Goal: Task Accomplishment & Management: Manage account settings

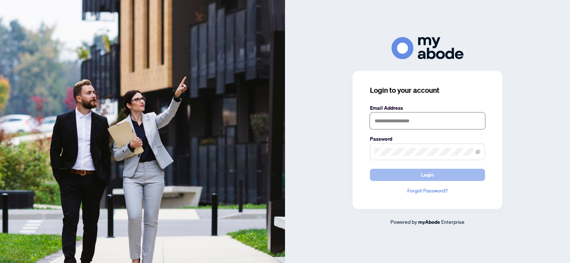
type input "**********"
click at [433, 177] on span "Login" at bounding box center [427, 175] width 13 height 12
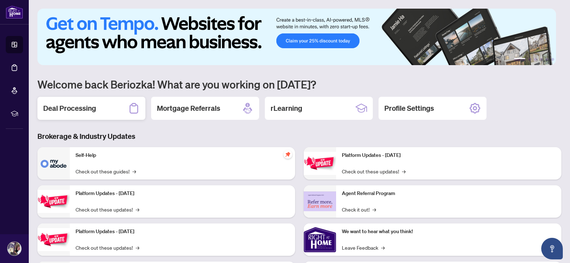
click at [104, 111] on div "Deal Processing" at bounding box center [91, 108] width 108 height 23
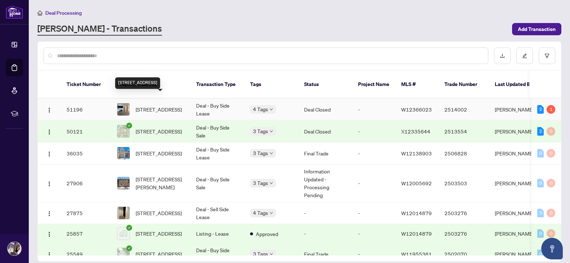
click at [160, 105] on span "[STREET_ADDRESS]" at bounding box center [159, 109] width 46 height 8
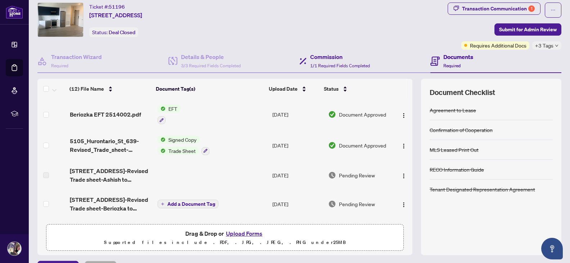
scroll to position [38, 0]
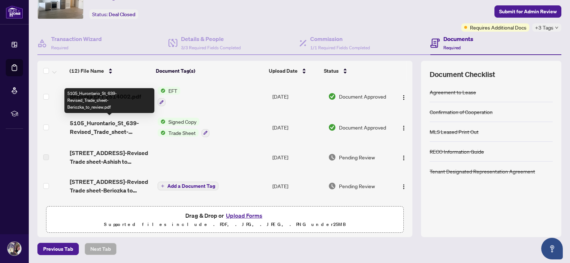
click at [115, 129] on span "5105_Hurontario_St_639-Revised_Trade_sheet-Beriozka_to_review.pdf" at bounding box center [111, 127] width 82 height 17
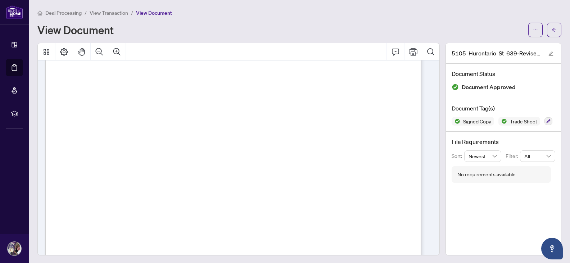
scroll to position [206, 0]
click at [146, 131] on span "$0.00" at bounding box center [140, 133] width 10 height 4
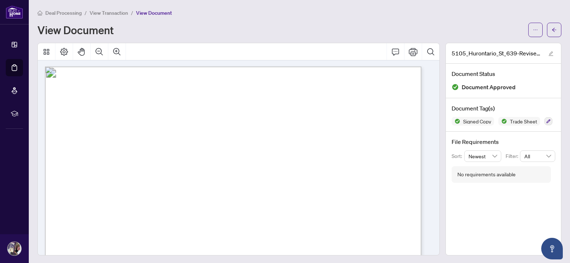
scroll to position [0, 0]
click at [113, 14] on span "View Transaction" at bounding box center [109, 13] width 39 height 6
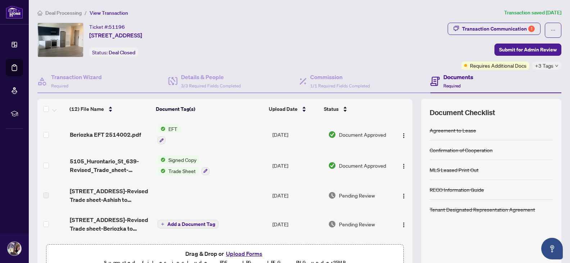
click at [288, 47] on div "Ticket #: 51196 639-[STREET_ADDRESS] Status: Deal Closed" at bounding box center [240, 40] width 407 height 35
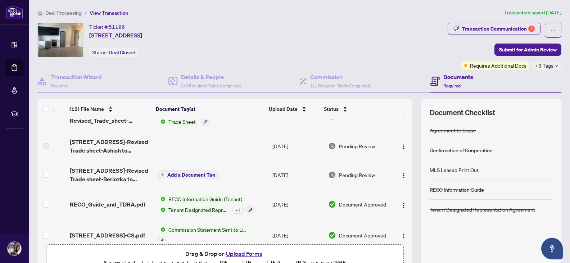
scroll to position [50, 0]
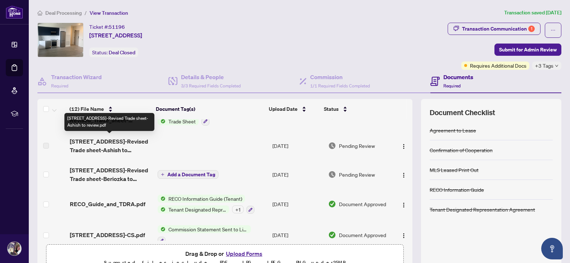
click at [141, 149] on span "[STREET_ADDRESS]-Revised Trade sheet-Ashish to review.pdf" at bounding box center [111, 145] width 82 height 17
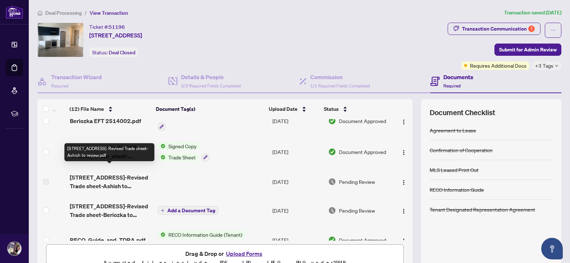
scroll to position [8, 0]
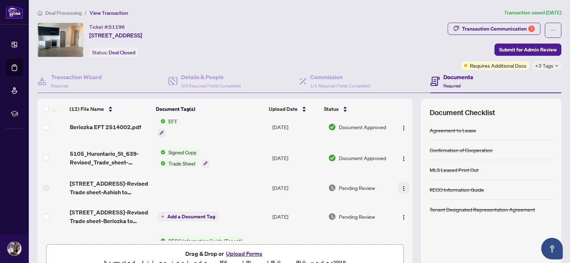
click at [401, 186] on img "button" at bounding box center [404, 189] width 6 height 6
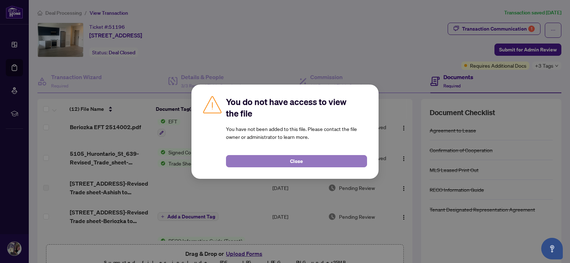
click at [317, 160] on button "Close" at bounding box center [296, 161] width 141 height 12
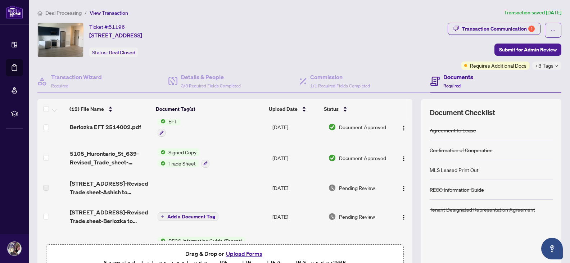
click at [317, 160] on td "[DATE]" at bounding box center [298, 158] width 56 height 31
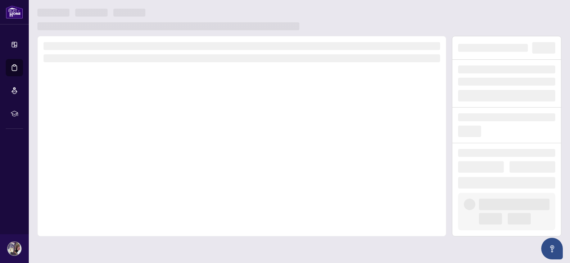
click at [319, 9] on div at bounding box center [299, 20] width 524 height 22
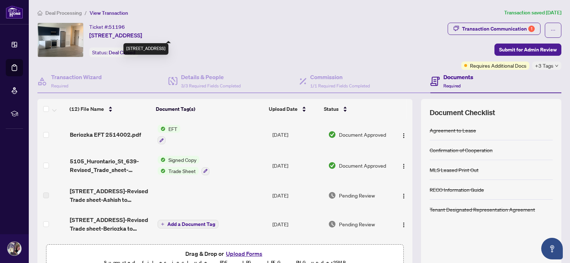
drag, startPoint x: 90, startPoint y: 26, endPoint x: 248, endPoint y: 37, distance: 158.8
click at [248, 37] on div "Ticket #: 51196 639-[STREET_ADDRESS] Status: Deal Closed" at bounding box center [240, 40] width 407 height 35
copy div "Ticket #: 51196 639-[STREET_ADDRESS]"
click at [260, 48] on div "Ticket #: 51196 639-[STREET_ADDRESS] Status: Deal Closed" at bounding box center [240, 40] width 407 height 35
